Goal: Information Seeking & Learning: Learn about a topic

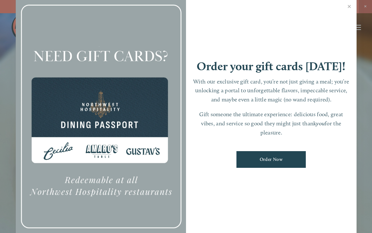
click at [348, 10] on link "Close" at bounding box center [349, 7] width 12 height 18
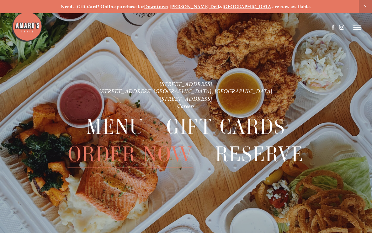
click at [356, 29] on icon at bounding box center [358, 28] width 8 height 6
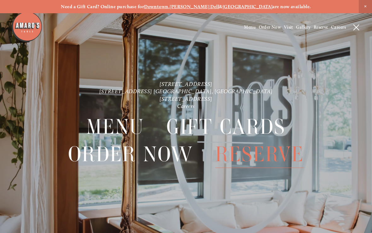
click at [287, 27] on span "Visit" at bounding box center [288, 27] width 9 height 5
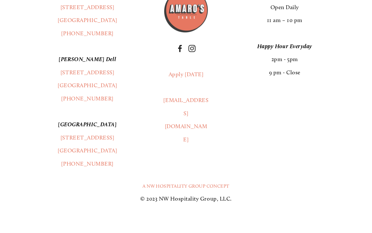
scroll to position [1346, 0]
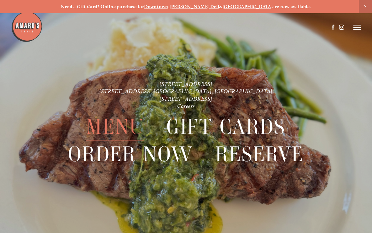
click at [359, 26] on icon at bounding box center [358, 28] width 8 height 6
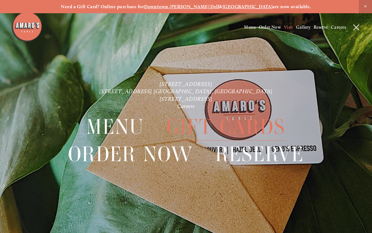
click at [249, 29] on span "Menu" at bounding box center [250, 27] width 12 height 5
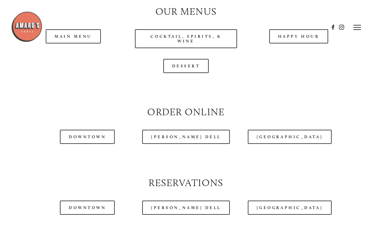
scroll to position [584, 0]
click at [88, 43] on div at bounding box center [170, 27] width 318 height 32
click at [85, 42] on div at bounding box center [170, 27] width 318 height 32
click at [85, 44] on header "Menu Order Now Visit Gallery 0" at bounding box center [186, 27] width 350 height 55
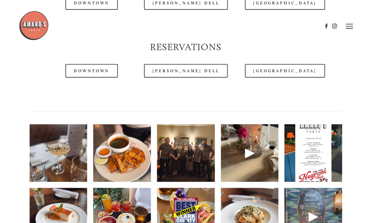
scroll to position [716, 0]
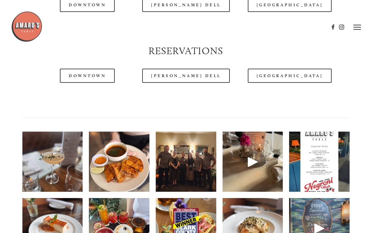
click at [196, 80] on link "[PERSON_NAME] Dell" at bounding box center [186, 76] width 88 height 14
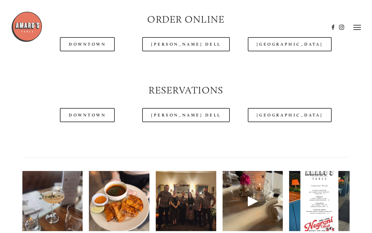
scroll to position [678, 0]
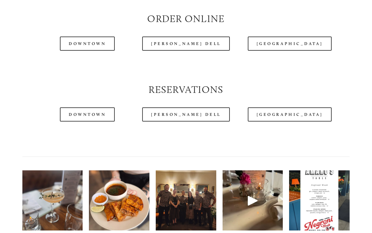
click at [204, 51] on link "[PERSON_NAME] Dell" at bounding box center [186, 44] width 88 height 14
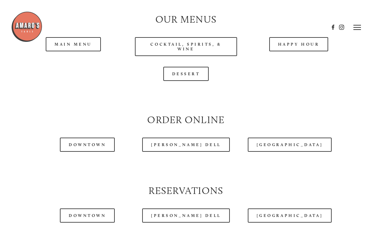
scroll to position [576, 0]
click at [192, 81] on link "Dessert" at bounding box center [186, 74] width 46 height 14
click at [87, 49] on header "Menu Order Now Visit Gallery 0" at bounding box center [186, 27] width 350 height 55
click at [88, 54] on header "Menu Order Now Visit Gallery 0" at bounding box center [186, 27] width 350 height 55
click at [296, 51] on header "Menu Order Now Visit Gallery 0" at bounding box center [186, 27] width 350 height 55
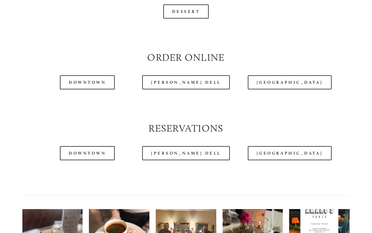
scroll to position [641, 0]
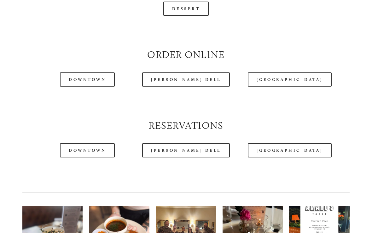
click at [202, 85] on link "[PERSON_NAME] Dell" at bounding box center [186, 80] width 88 height 14
